Goal: Task Accomplishment & Management: Use online tool/utility

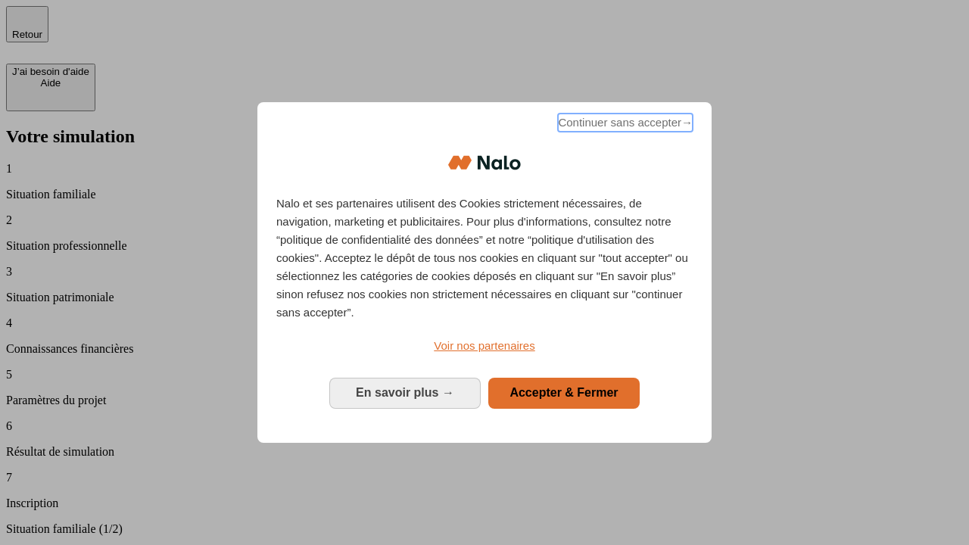
click at [624, 125] on span "Continuer sans accepter →" at bounding box center [625, 123] width 135 height 18
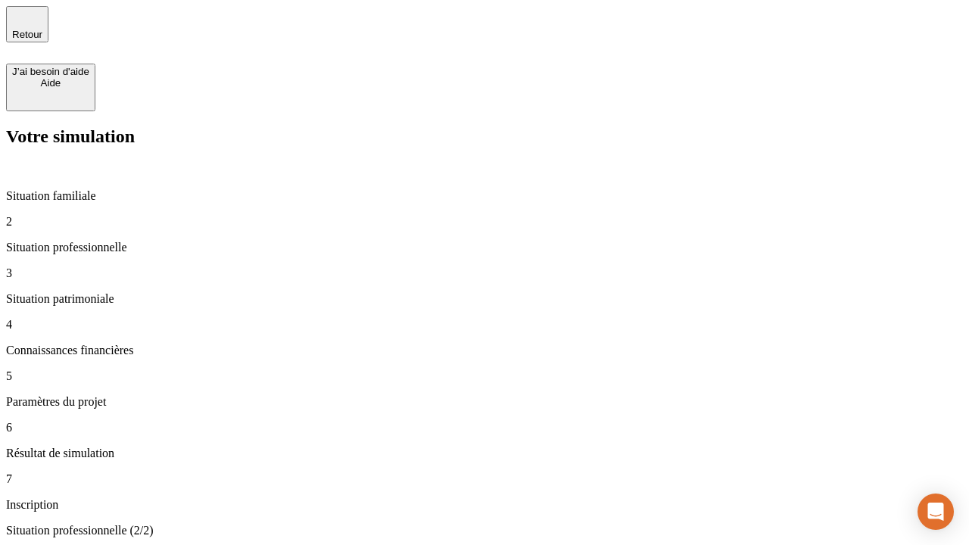
type input "30 000"
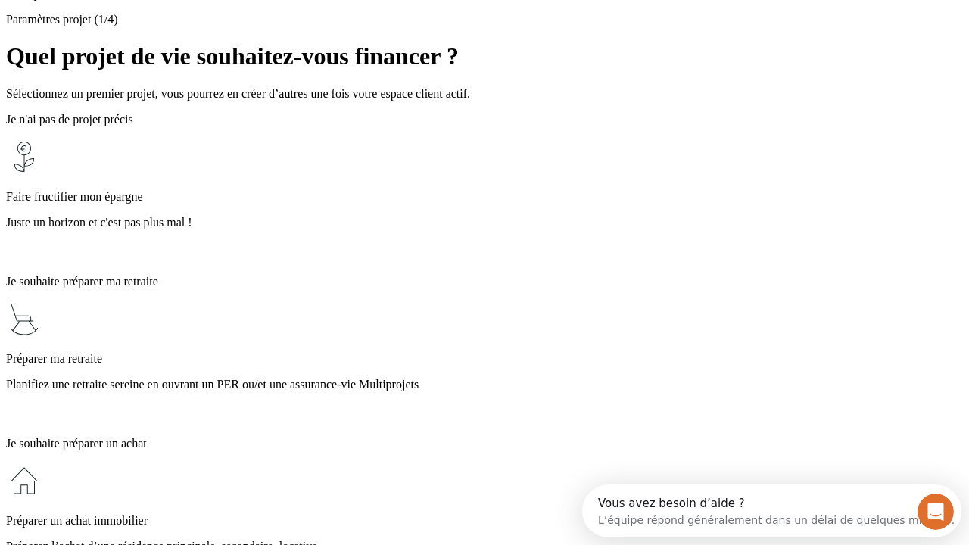
scroll to position [29, 0]
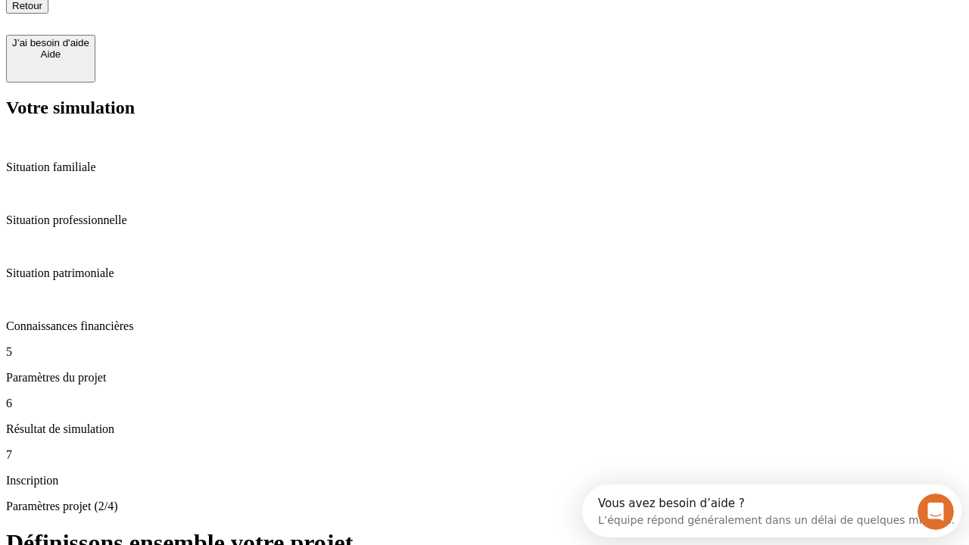
type input "25"
type input "1 000"
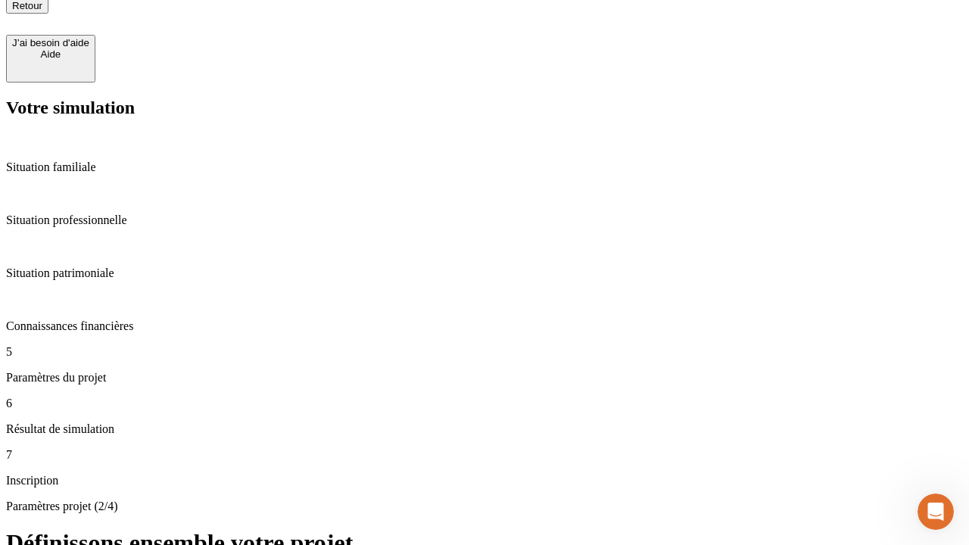
scroll to position [15, 0]
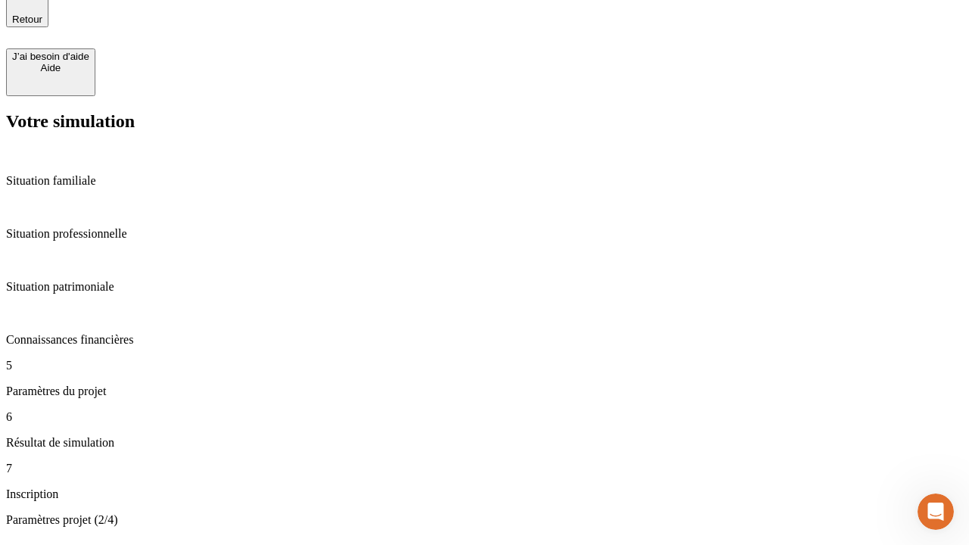
type input "640"
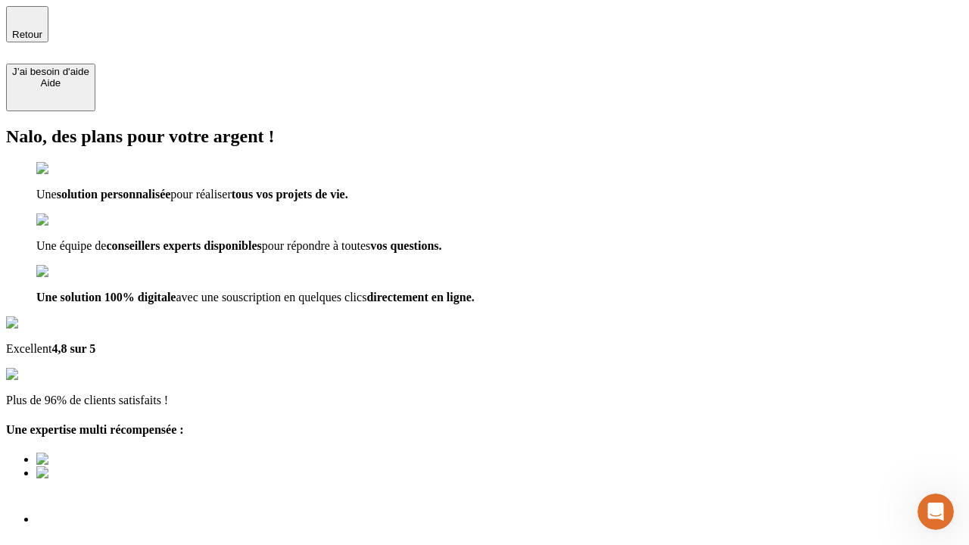
type input "[EMAIL_ADDRESS][PERSON_NAME][DOMAIN_NAME]"
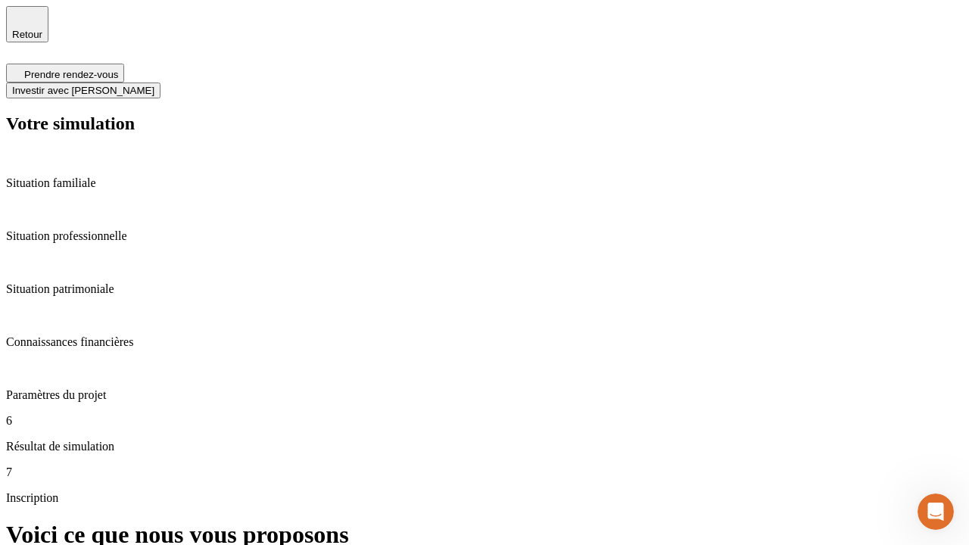
click at [154, 85] on span "Investir avec [PERSON_NAME]" at bounding box center [83, 90] width 142 height 11
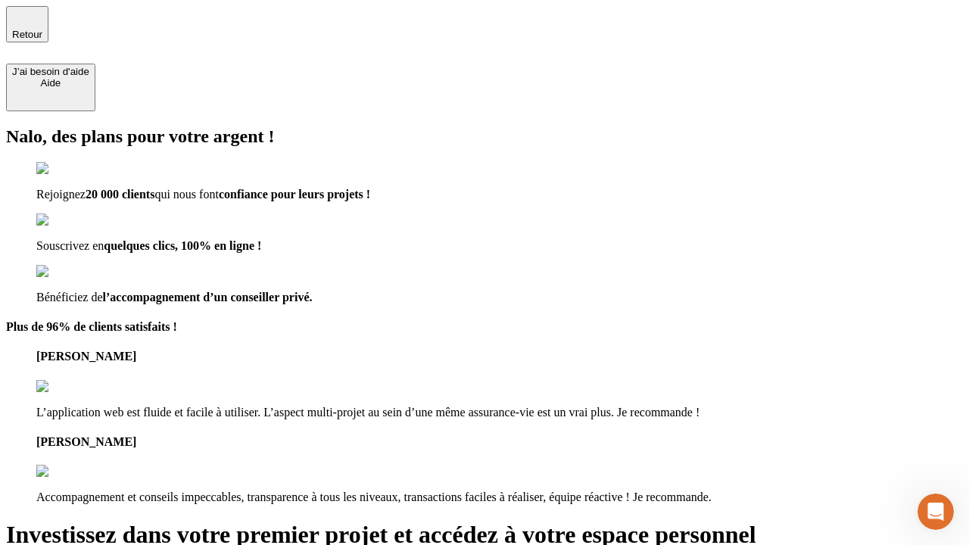
type input "[PERSON_NAME][EMAIL_ADDRESS][DOMAIN_NAME]"
